Goal: Communication & Community: Connect with others

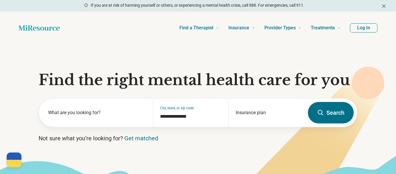
click at [365, 27] on button "Log In" at bounding box center [364, 27] width 28 height 9
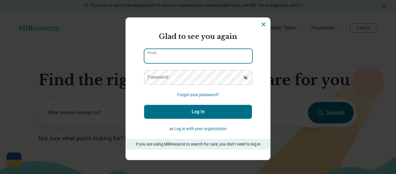
type input "**********"
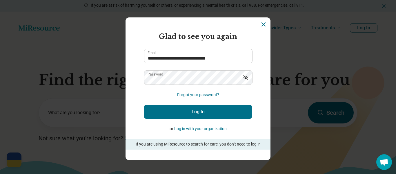
click at [204, 113] on button "Log In" at bounding box center [198, 112] width 108 height 14
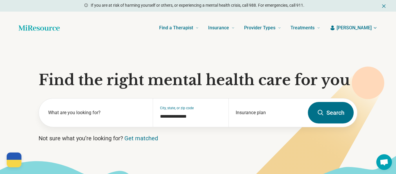
click at [371, 30] on span "[PERSON_NAME]" at bounding box center [354, 27] width 35 height 7
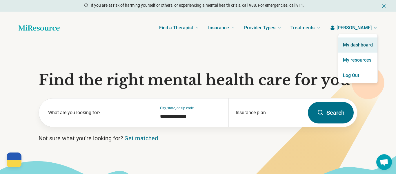
click at [365, 45] on link "My dashboard" at bounding box center [358, 44] width 39 height 15
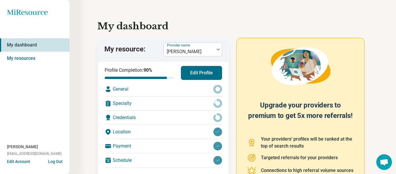
click at [386, 163] on span "Open chat" at bounding box center [384, 163] width 9 height 8
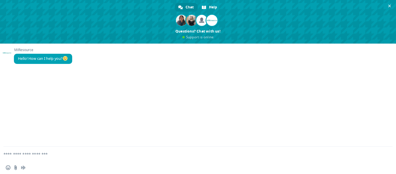
click at [77, 165] on div "Insert an emoji Send a file Audio message" at bounding box center [198, 167] width 396 height 13
click at [81, 156] on textarea "Compose your message..." at bounding box center [190, 154] width 375 height 15
click at [37, 156] on textarea "Compose your message..." at bounding box center [190, 154] width 375 height 15
click at [73, 159] on textarea "Compose your message..." at bounding box center [190, 154] width 375 height 15
type textarea "*"
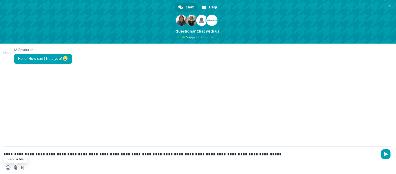
type textarea "**********"
click at [15, 169] on input "Send a file" at bounding box center [15, 167] width 5 height 5
type input "**********"
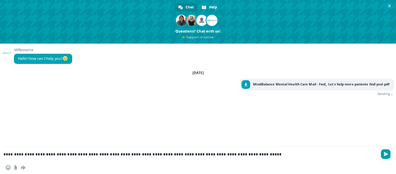
click at [387, 154] on span "Send" at bounding box center [386, 154] width 4 height 4
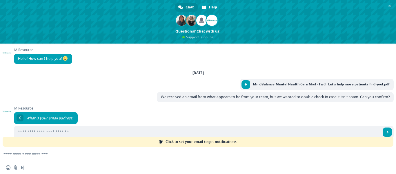
scroll to position [9, 0]
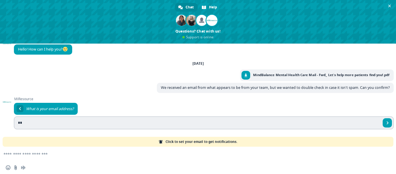
type input "*"
type input "**********"
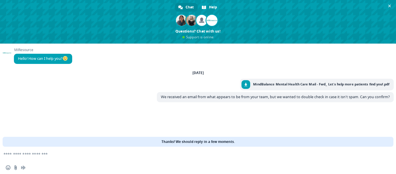
scroll to position [0, 0]
click at [391, 6] on span "Close chat" at bounding box center [390, 6] width 3 height 4
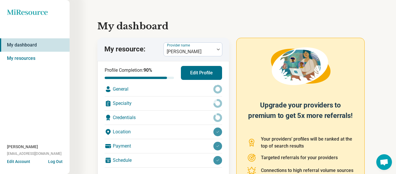
click at [384, 163] on span "Open chat" at bounding box center [384, 163] width 9 height 8
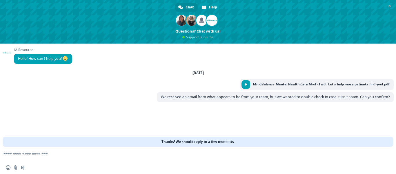
click at [133, 155] on textarea "Compose your message..." at bounding box center [190, 154] width 375 height 15
click at [135, 157] on textarea "Compose your message..." at bounding box center [190, 154] width 375 height 15
